Goal: Task Accomplishment & Management: Use online tool/utility

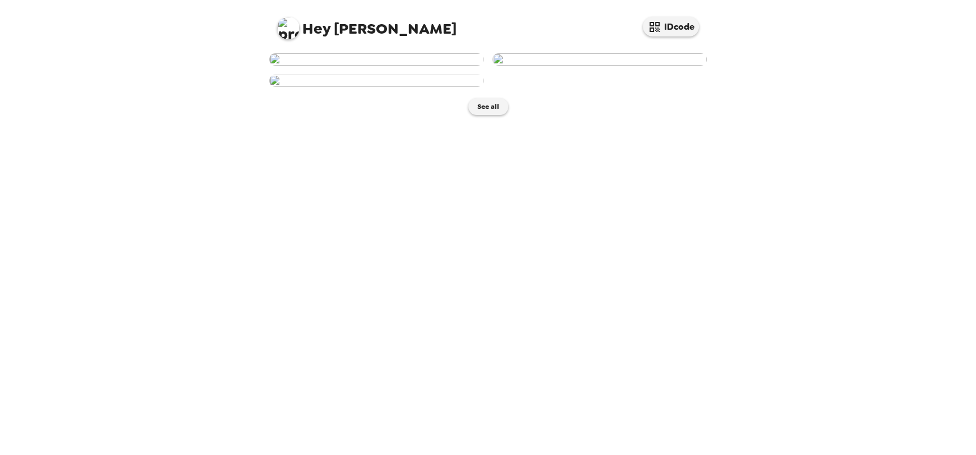
click at [582, 66] on img at bounding box center [600, 59] width 214 height 12
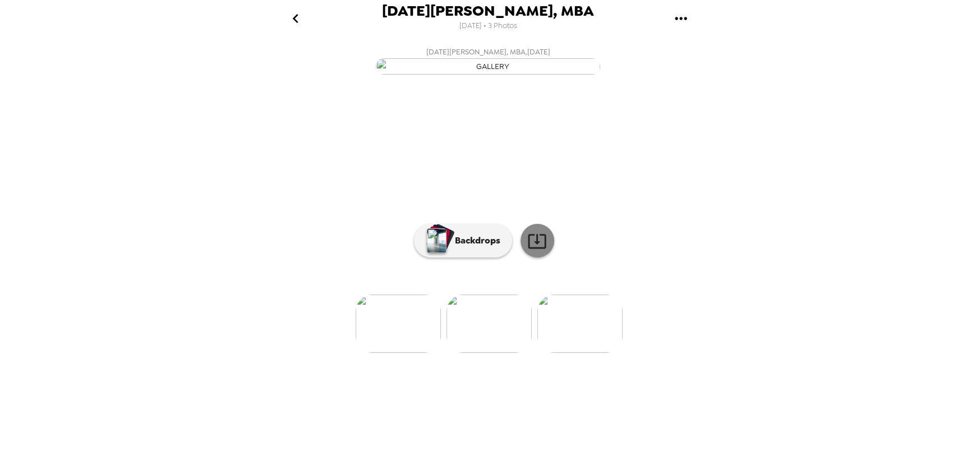
scroll to position [31, 0]
click at [482, 353] on img at bounding box center [489, 324] width 85 height 58
click at [566, 353] on div at bounding box center [488, 305] width 449 height 95
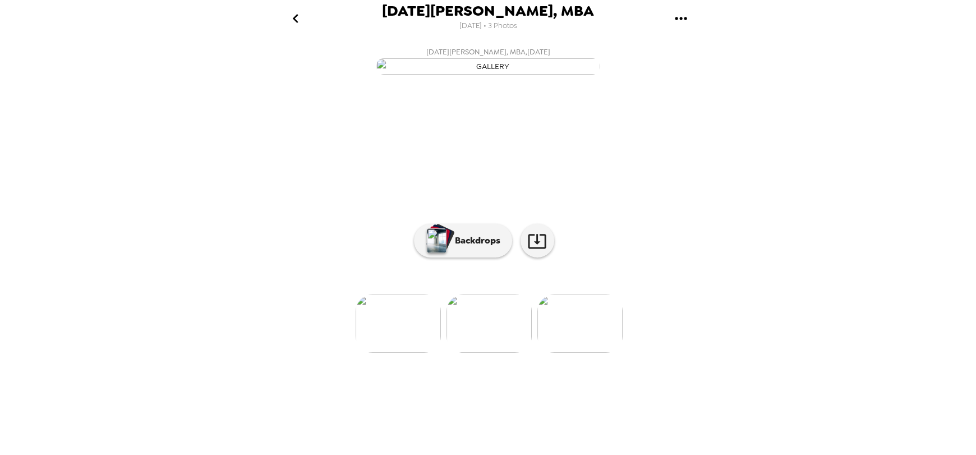
click at [406, 353] on div at bounding box center [488, 305] width 449 height 95
click at [408, 353] on img at bounding box center [398, 324] width 85 height 58
click at [547, 353] on img at bounding box center [578, 324] width 85 height 58
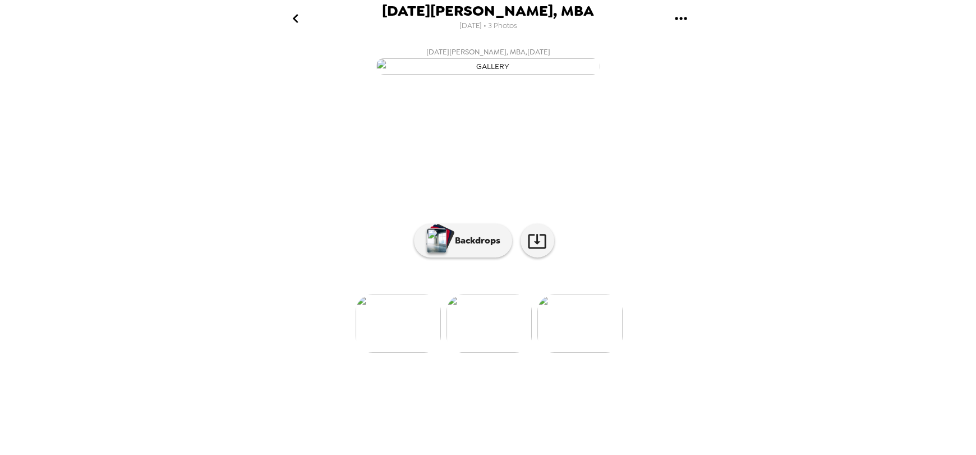
click at [394, 353] on img at bounding box center [398, 324] width 85 height 58
click at [474, 247] on p "Backdrops" at bounding box center [474, 240] width 51 height 13
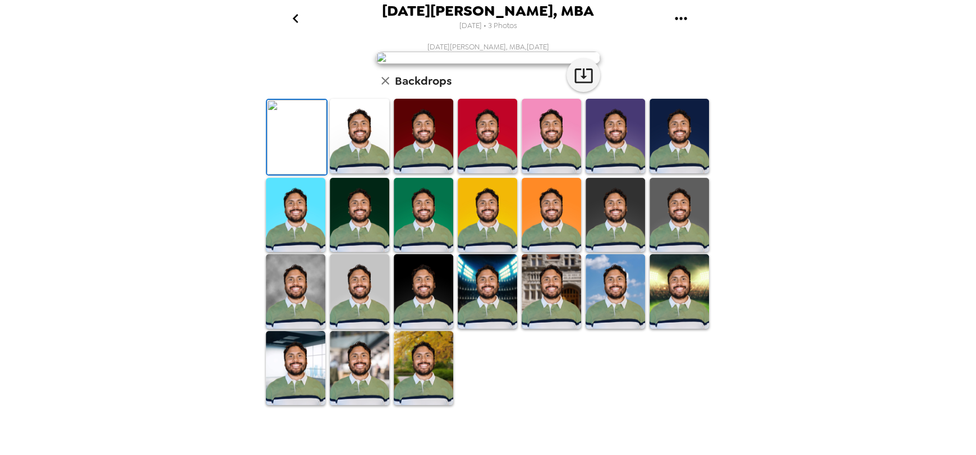
scroll to position [219, 0]
click at [542, 173] on img at bounding box center [551, 136] width 59 height 75
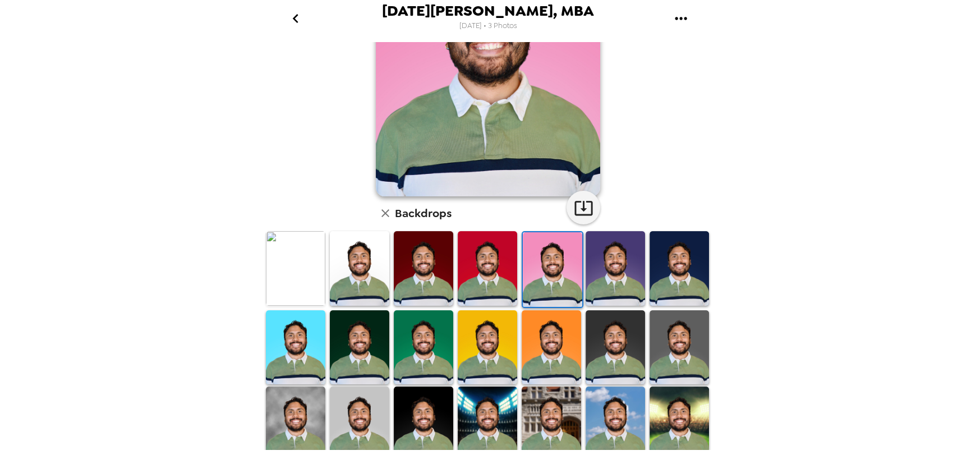
scroll to position [0, 0]
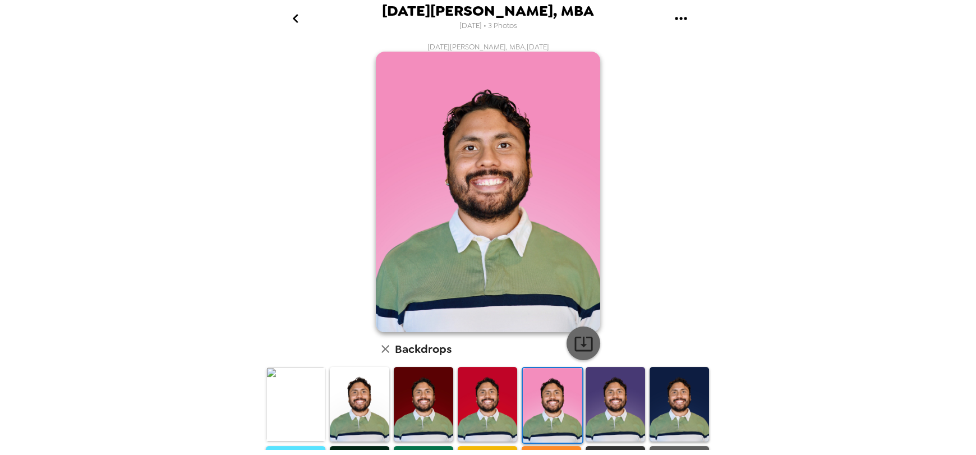
click at [580, 347] on icon "button" at bounding box center [584, 344] width 20 height 20
click at [296, 2] on button "go back" at bounding box center [295, 18] width 36 height 36
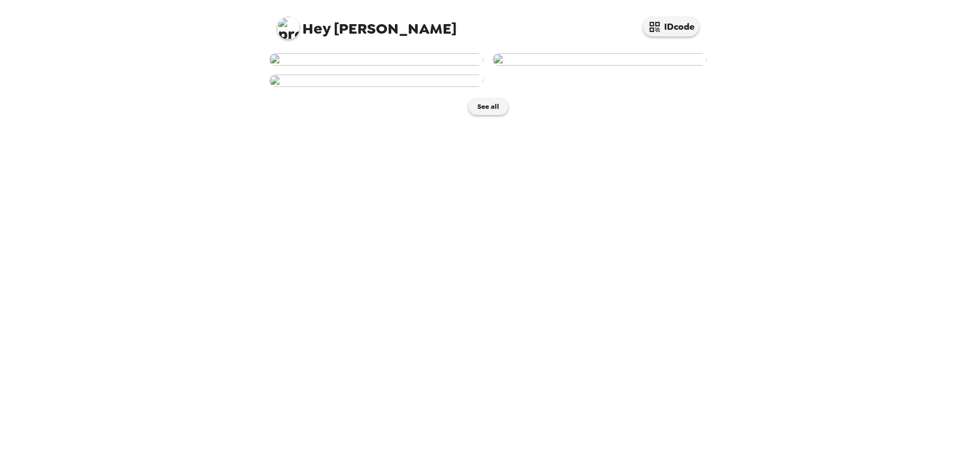
click at [581, 66] on img at bounding box center [600, 59] width 214 height 12
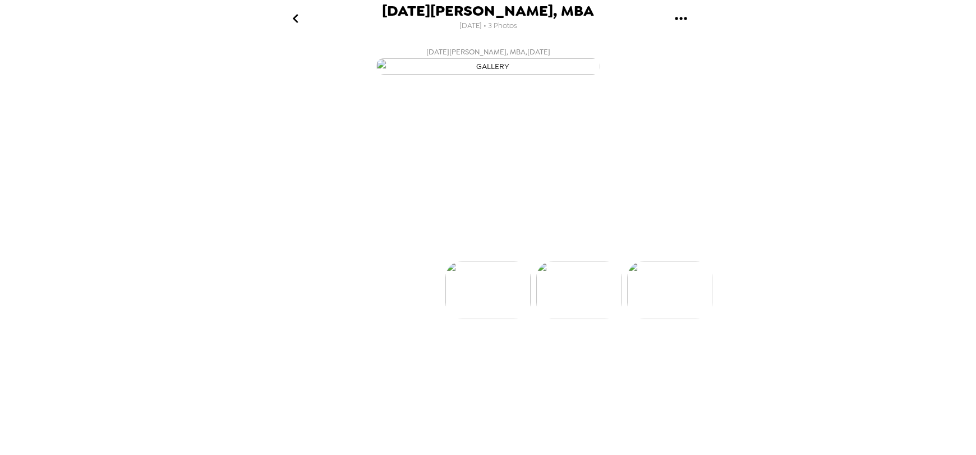
scroll to position [0, 90]
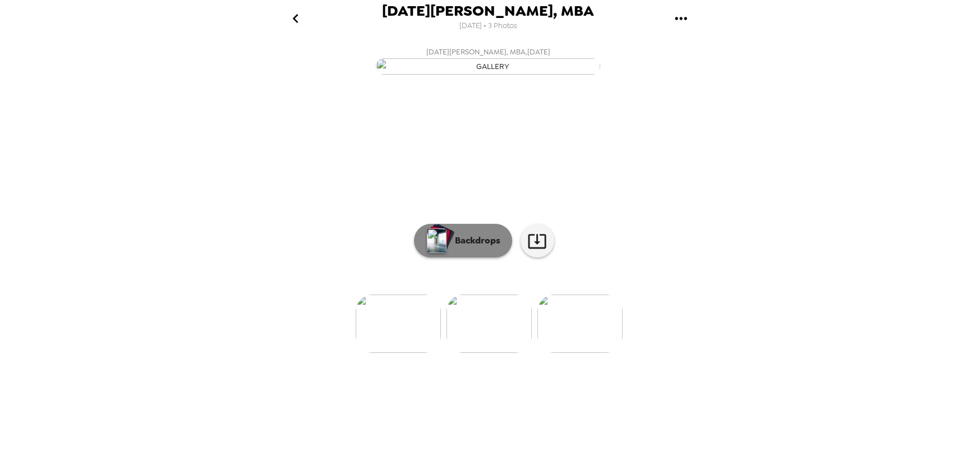
click at [475, 247] on p "Backdrops" at bounding box center [474, 240] width 51 height 13
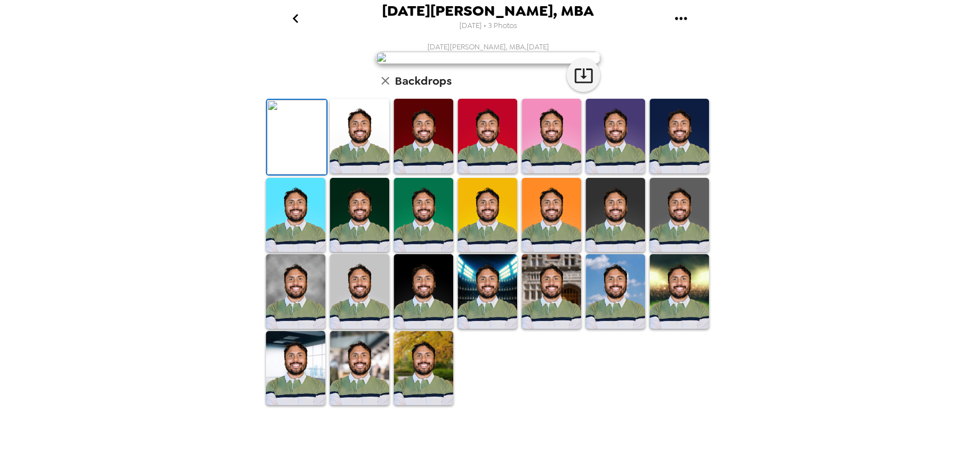
click at [540, 173] on img at bounding box center [551, 136] width 59 height 75
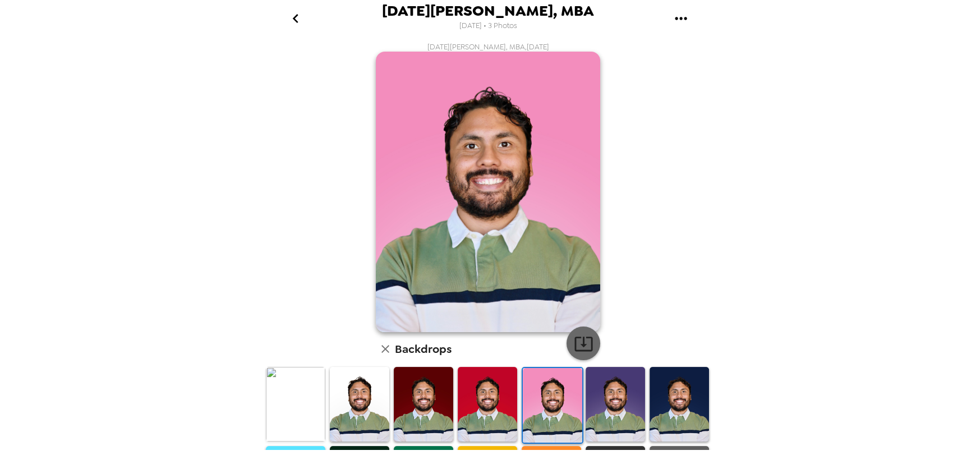
click at [572, 332] on button "button" at bounding box center [584, 344] width 34 height 34
click at [304, 20] on icon "go back" at bounding box center [296, 19] width 18 height 18
